Goal: Transaction & Acquisition: Purchase product/service

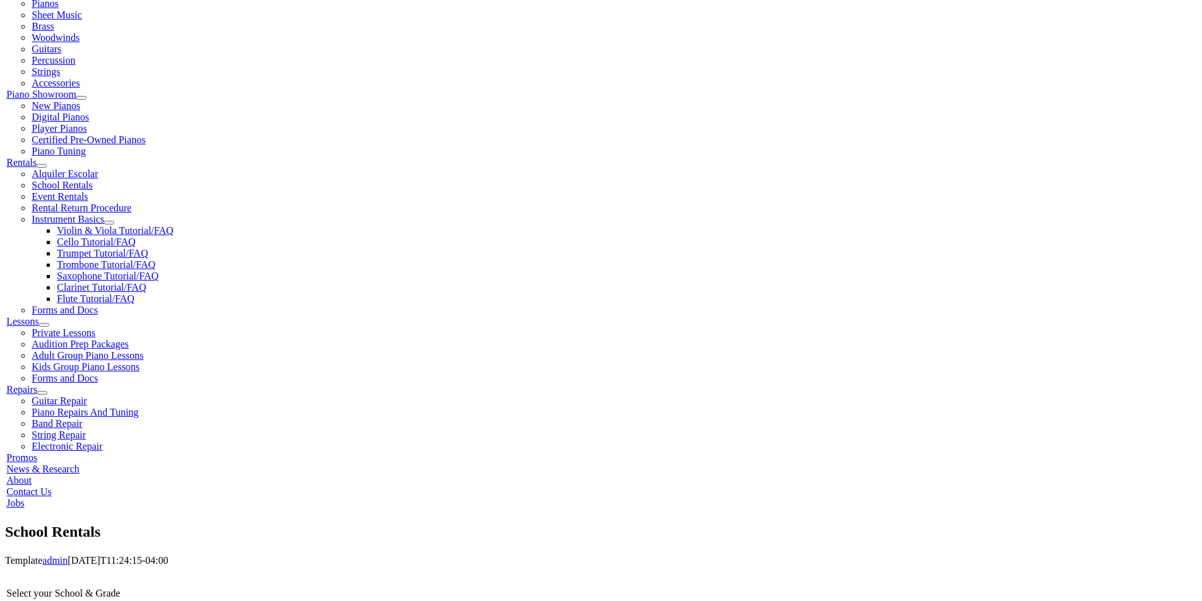
scroll to position [316, 0]
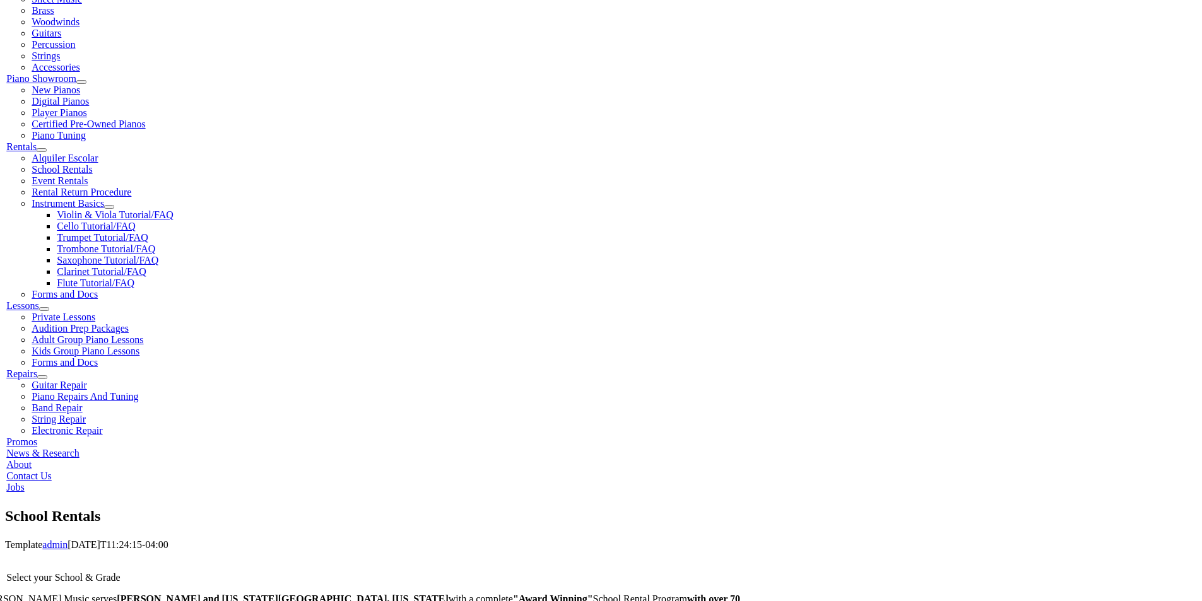
drag, startPoint x: 354, startPoint y: 312, endPoint x: 357, endPoint y: 305, distance: 7.6
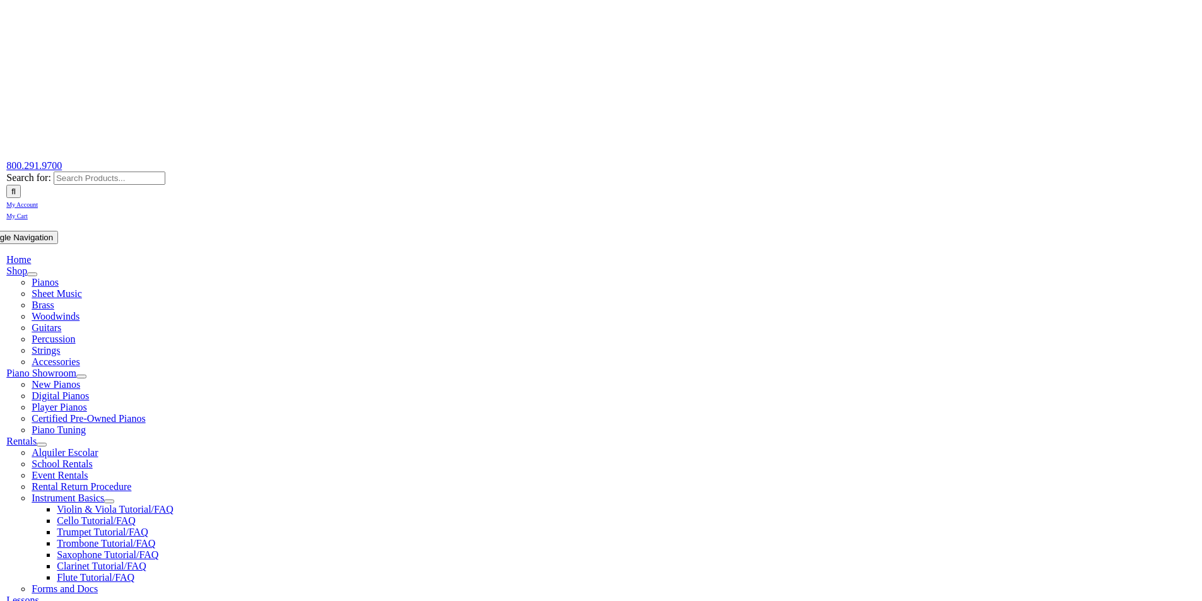
scroll to position [0, 0]
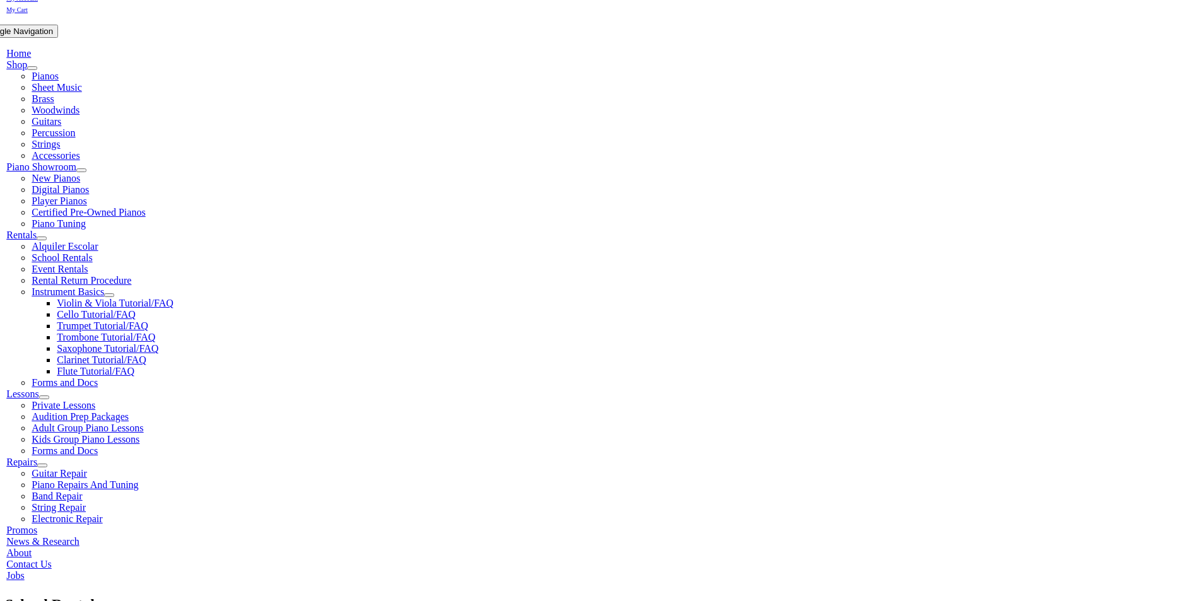
scroll to position [232, 0]
